Goal: Task Accomplishment & Management: Use online tool/utility

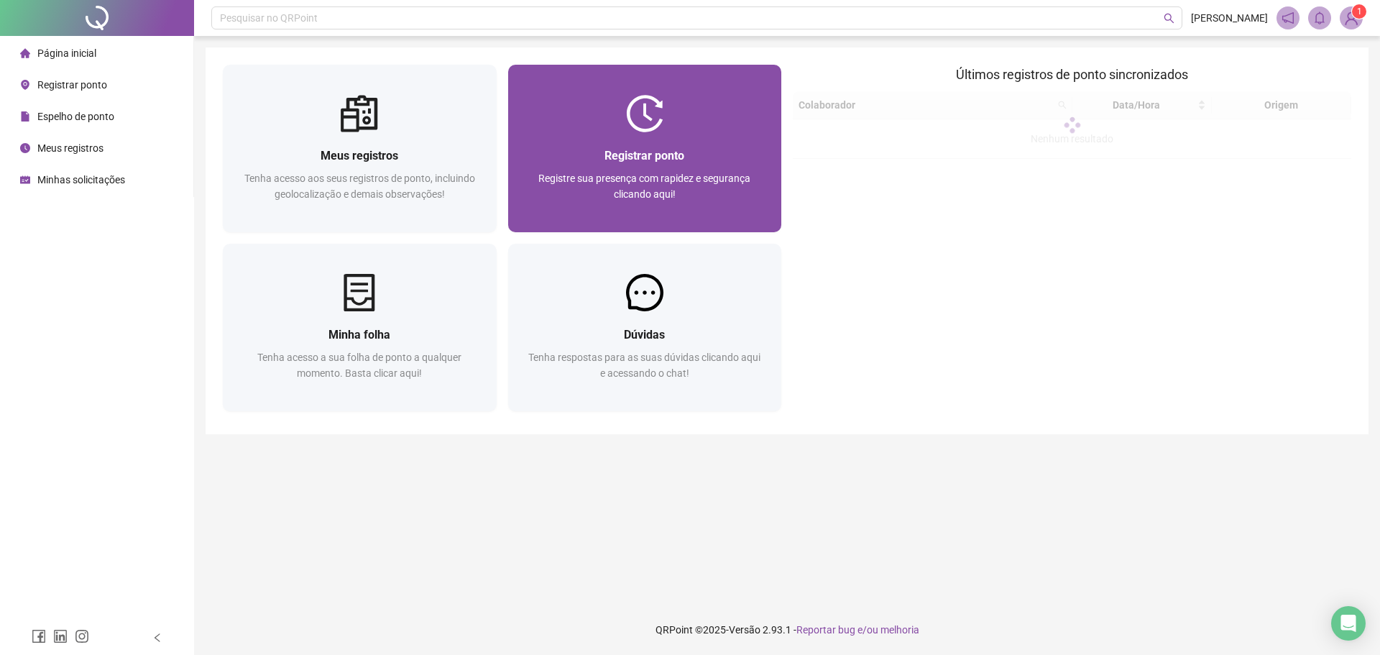
click at [662, 136] on div "Registrar ponto Registre sua presença com rapidez e segurança clicando aqui!" at bounding box center [645, 182] width 274 height 100
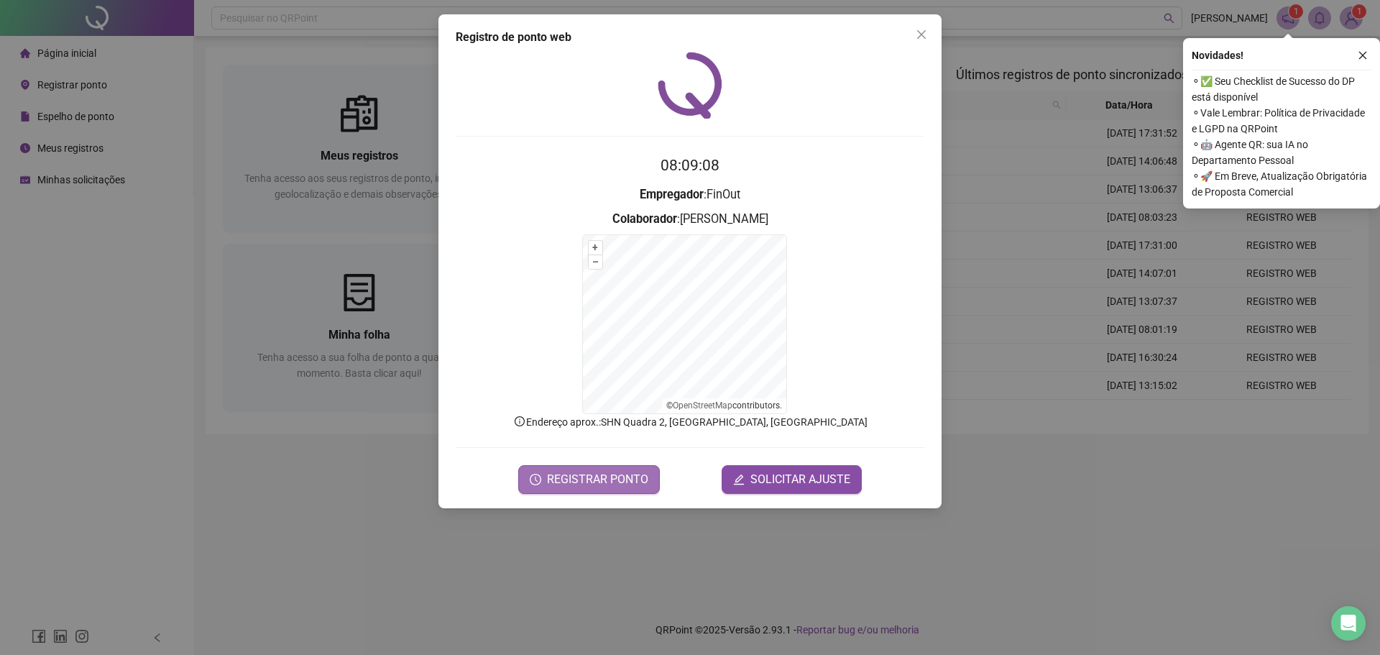
click at [641, 484] on span "REGISTRAR PONTO" at bounding box center [597, 479] width 101 height 17
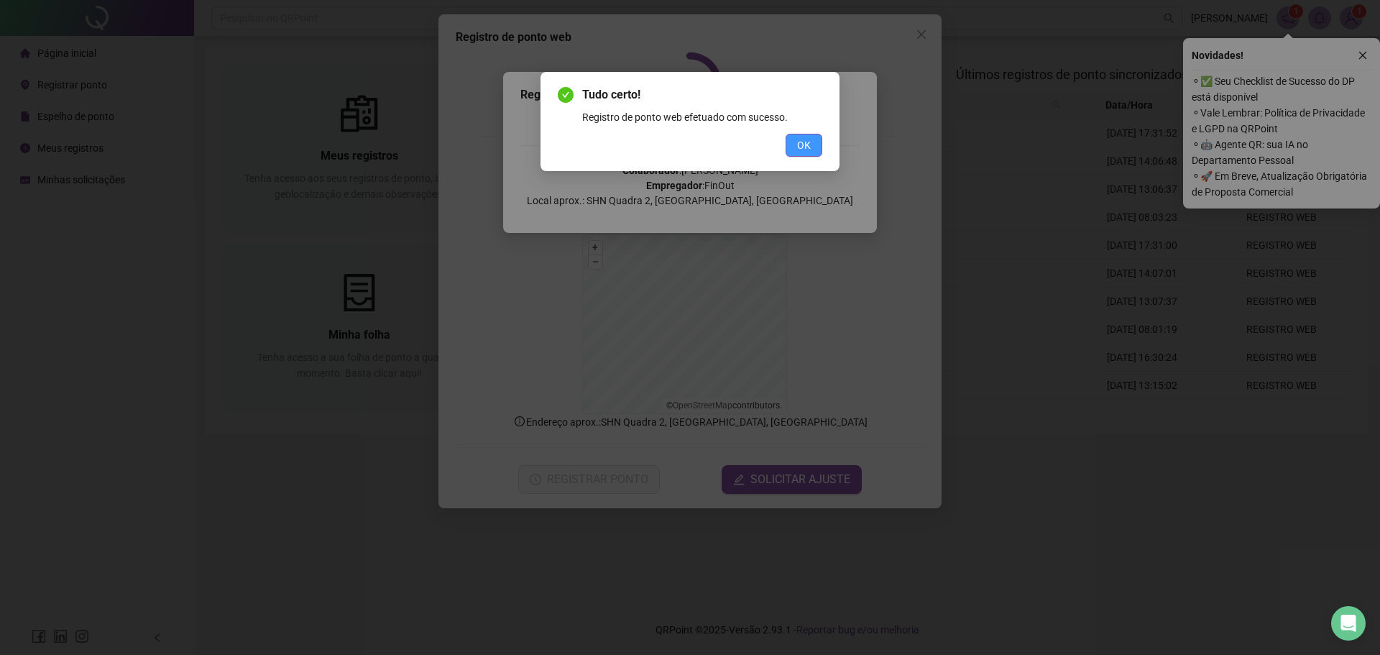
click at [809, 150] on span "OK" at bounding box center [804, 145] width 14 height 16
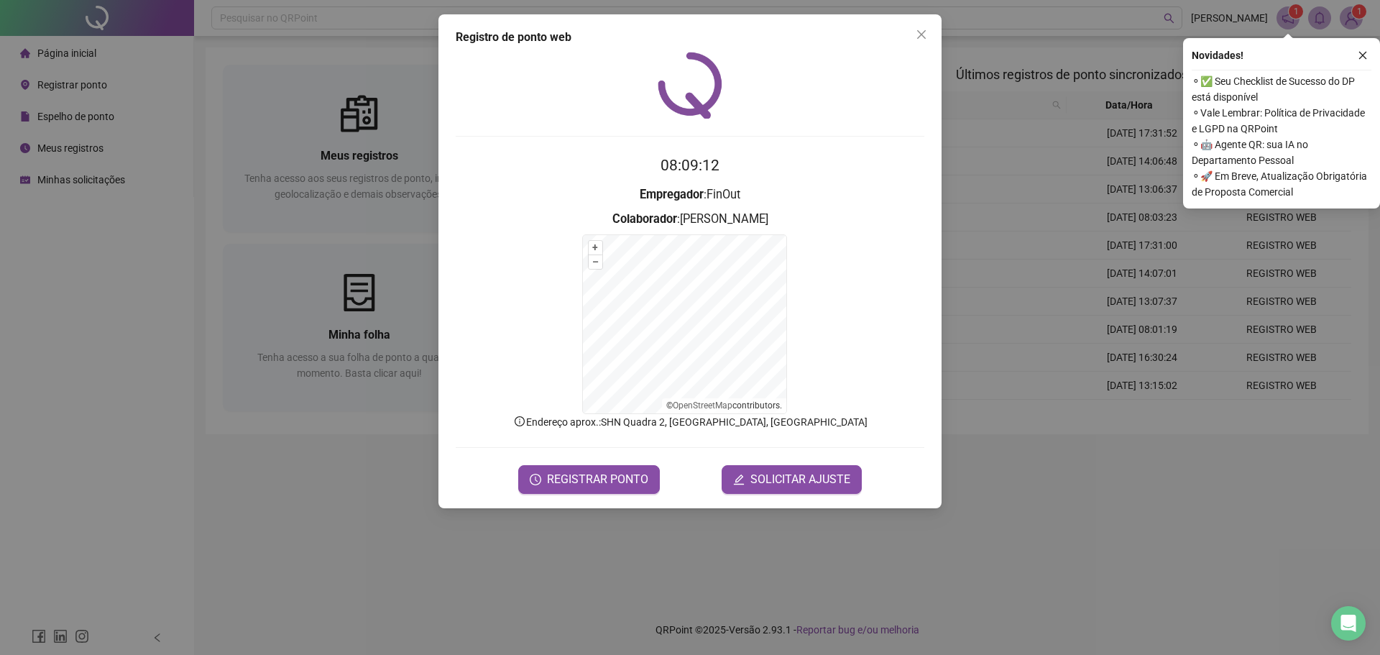
click at [933, 36] on div "Registro de ponto web 08:09:12 Empregador : [PERSON_NAME] : [PERSON_NAME] + – ⇧…" at bounding box center [690, 261] width 503 height 494
click at [922, 31] on icon "close" at bounding box center [922, 35] width 12 height 12
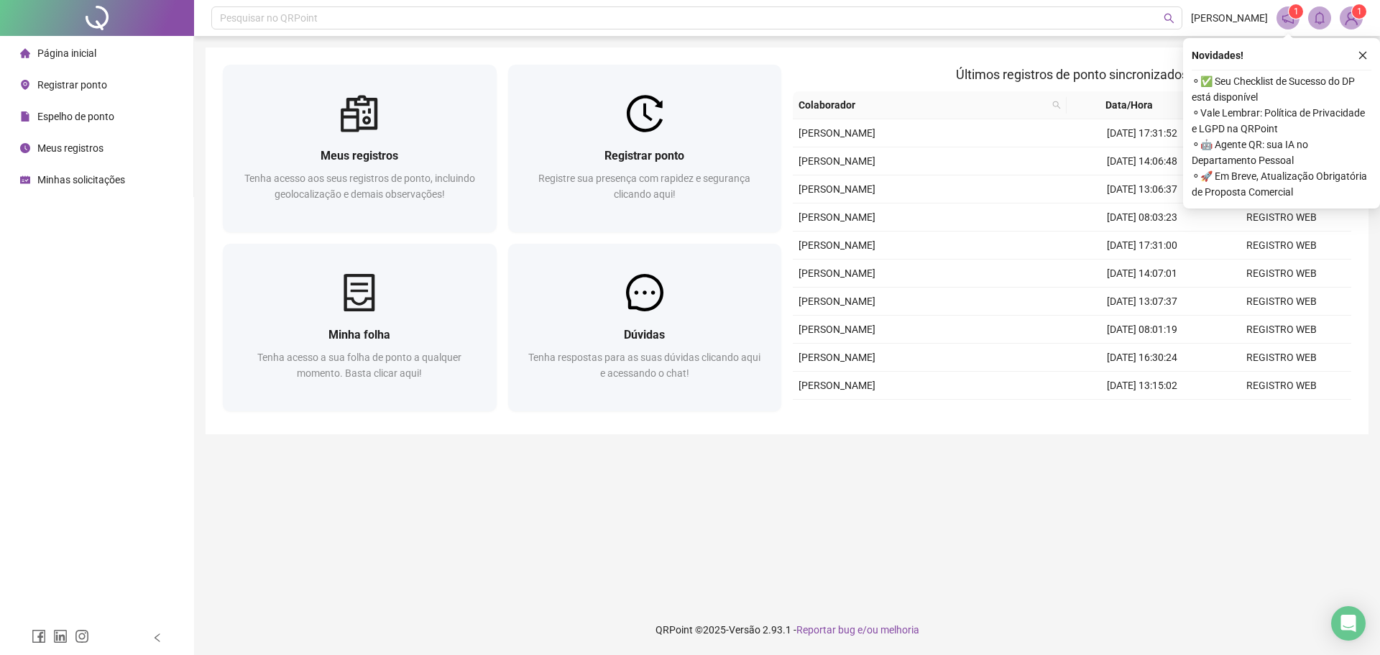
click at [1027, 584] on main "Meus registros Tenha acesso aos seus registros de ponto, incluindo geolocalizaç…" at bounding box center [787, 320] width 1163 height 546
